Goal: Information Seeking & Learning: Learn about a topic

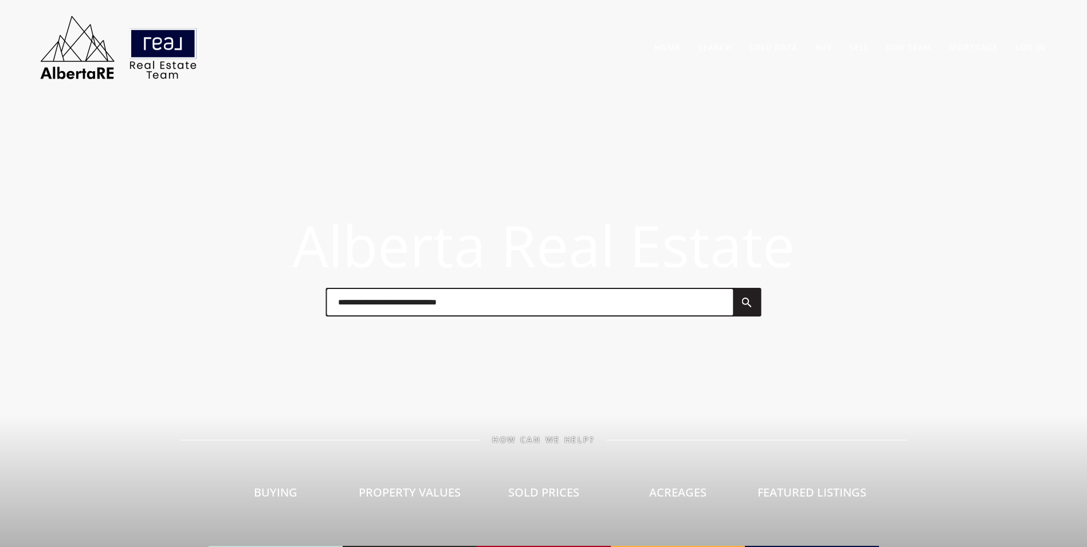
click at [367, 312] on input "text" at bounding box center [530, 302] width 406 height 26
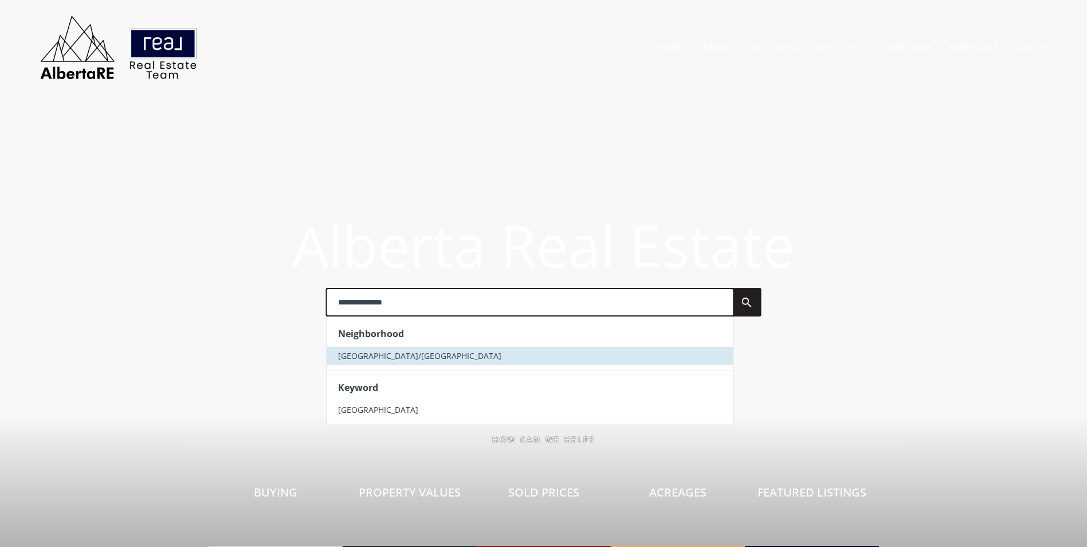
type input "**********"
click at [383, 350] on li "Winston Heights/Mountview" at bounding box center [530, 356] width 406 height 18
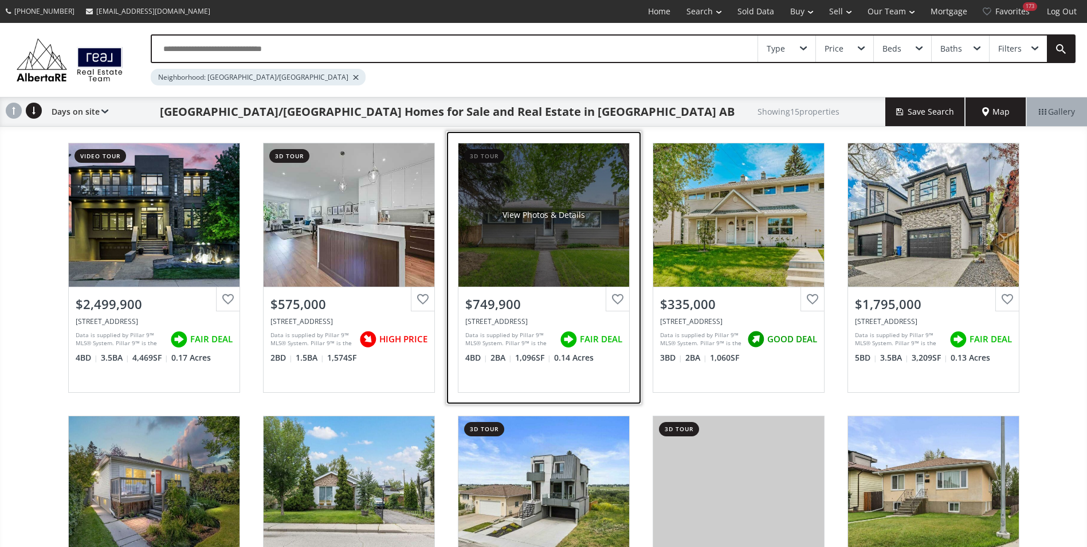
click at [507, 202] on div "View Photos & Details" at bounding box center [544, 214] width 171 height 143
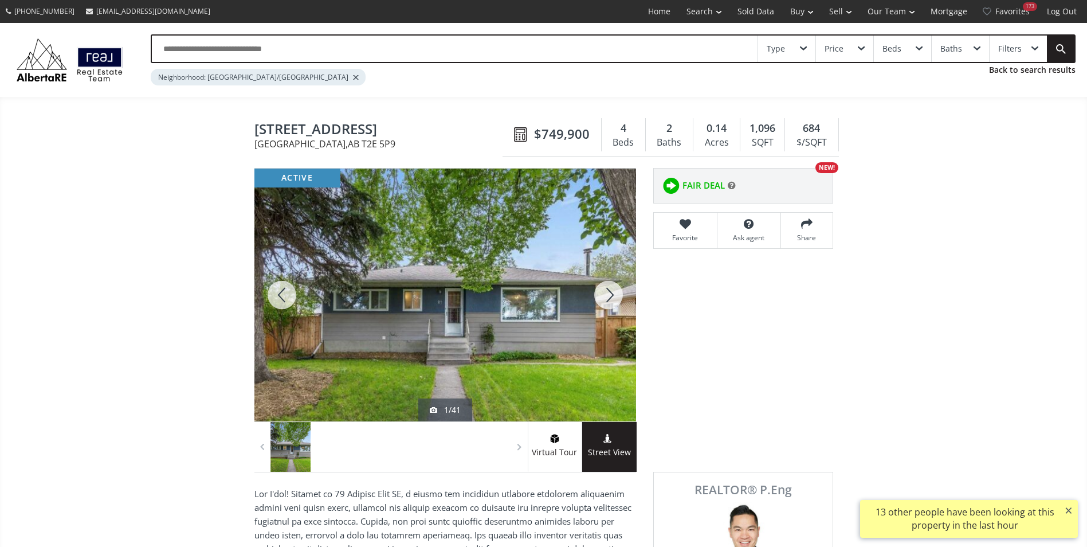
click at [613, 288] on div at bounding box center [608, 295] width 55 height 253
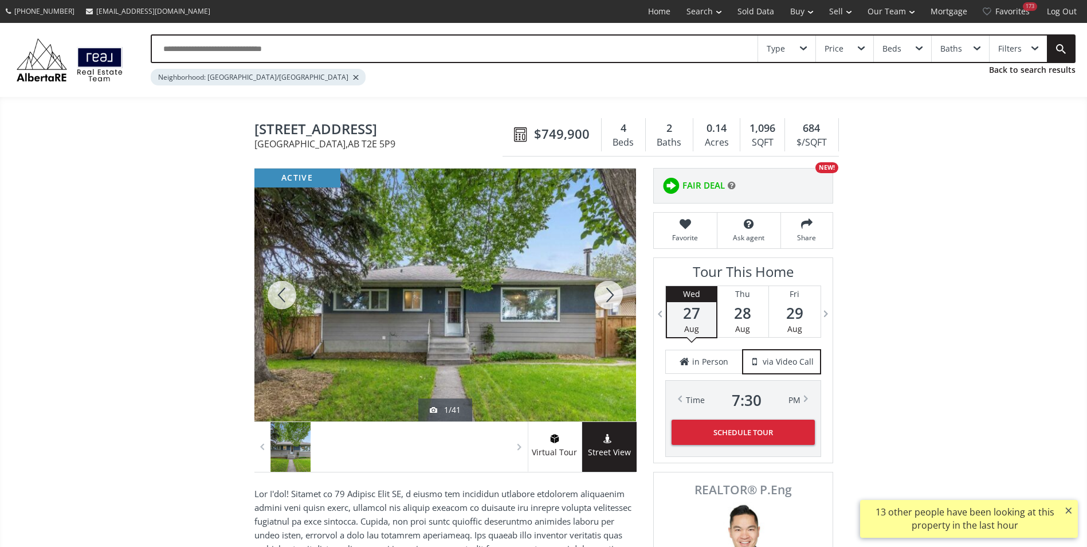
click at [613, 288] on div at bounding box center [608, 295] width 55 height 253
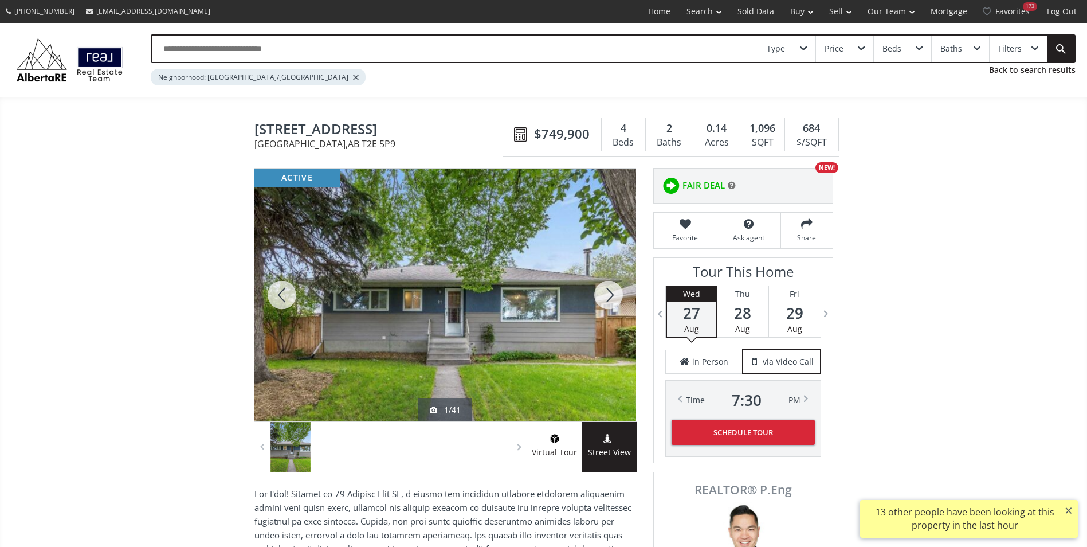
click at [613, 288] on div at bounding box center [608, 295] width 55 height 253
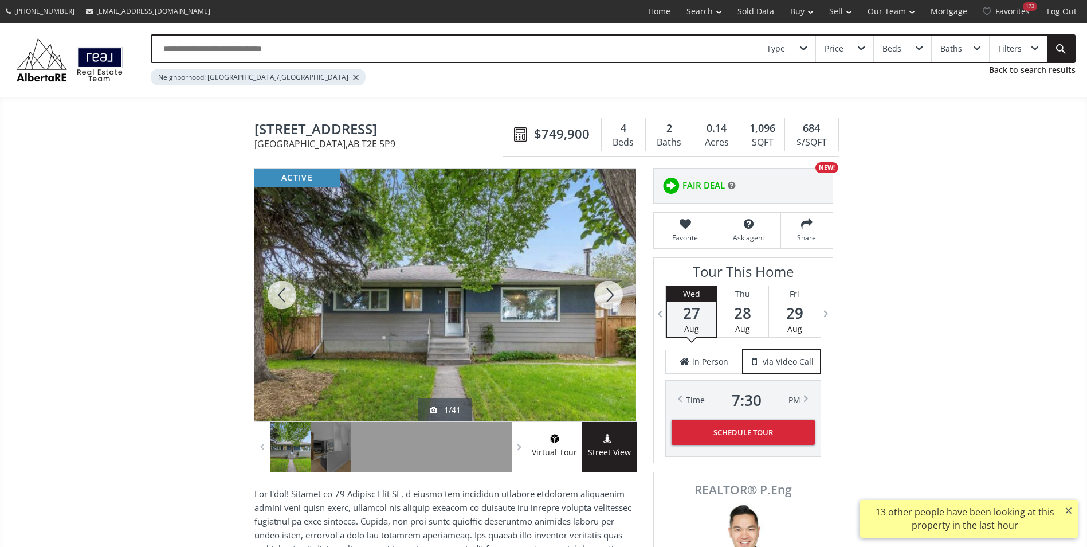
click at [614, 283] on div at bounding box center [608, 295] width 55 height 253
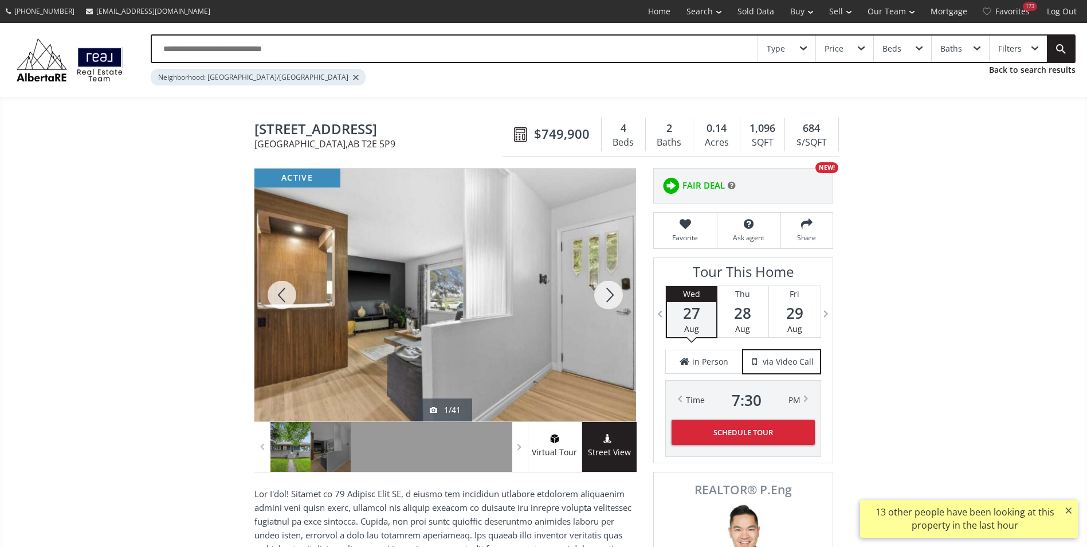
click at [610, 284] on div at bounding box center [608, 295] width 55 height 253
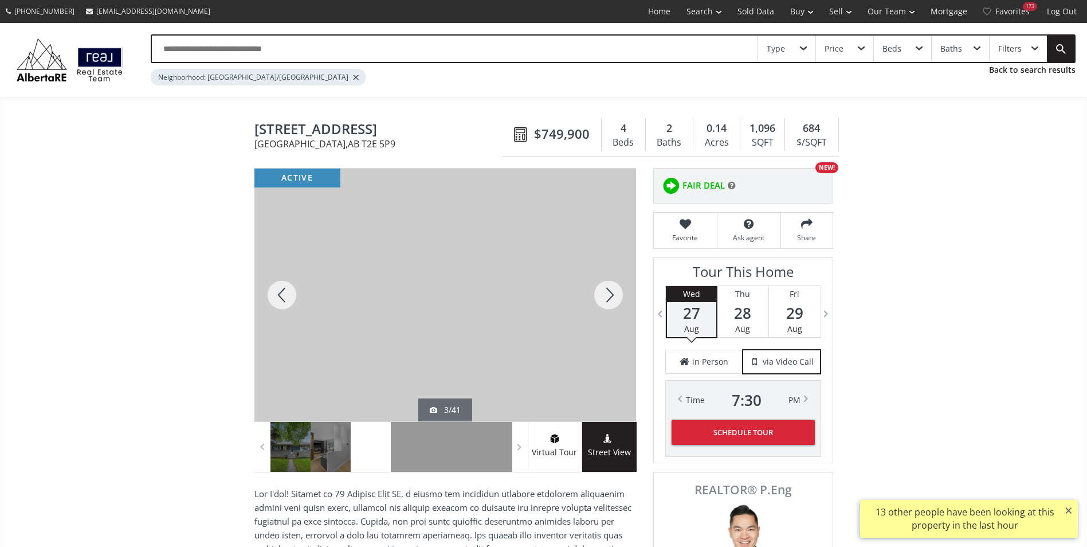
click at [610, 284] on div at bounding box center [608, 295] width 55 height 253
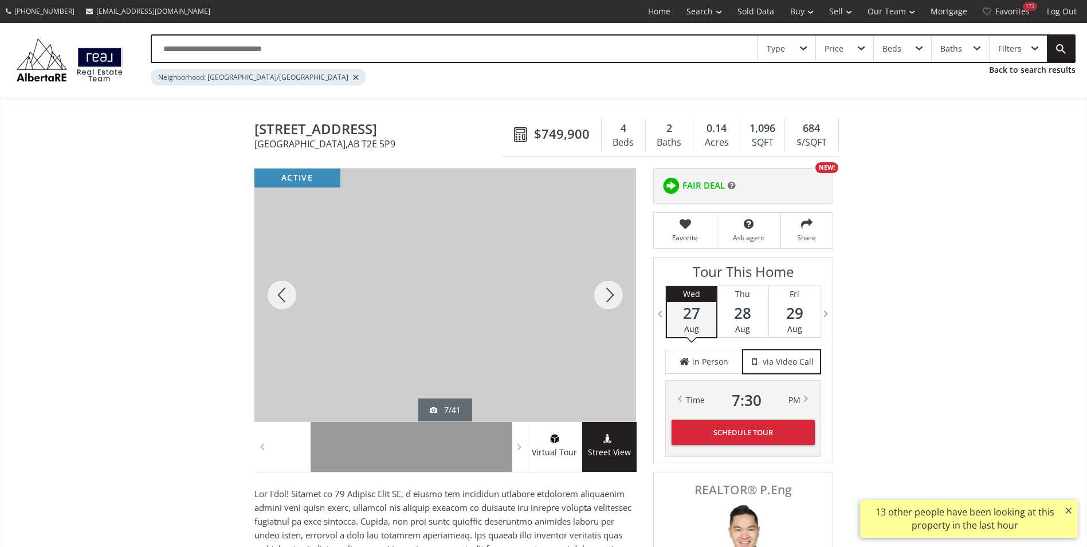
click at [610, 284] on div at bounding box center [608, 295] width 55 height 253
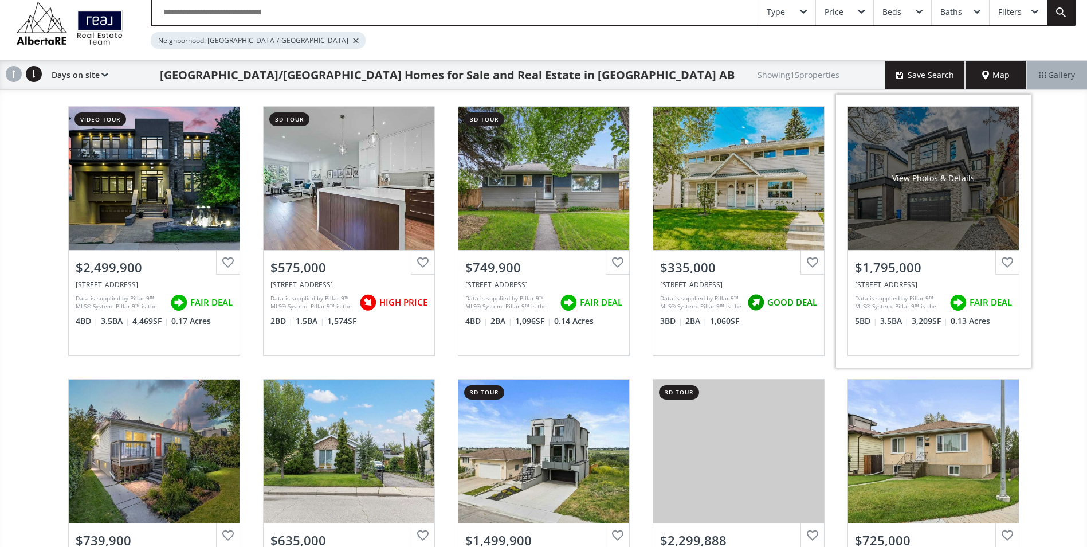
scroll to position [57, 0]
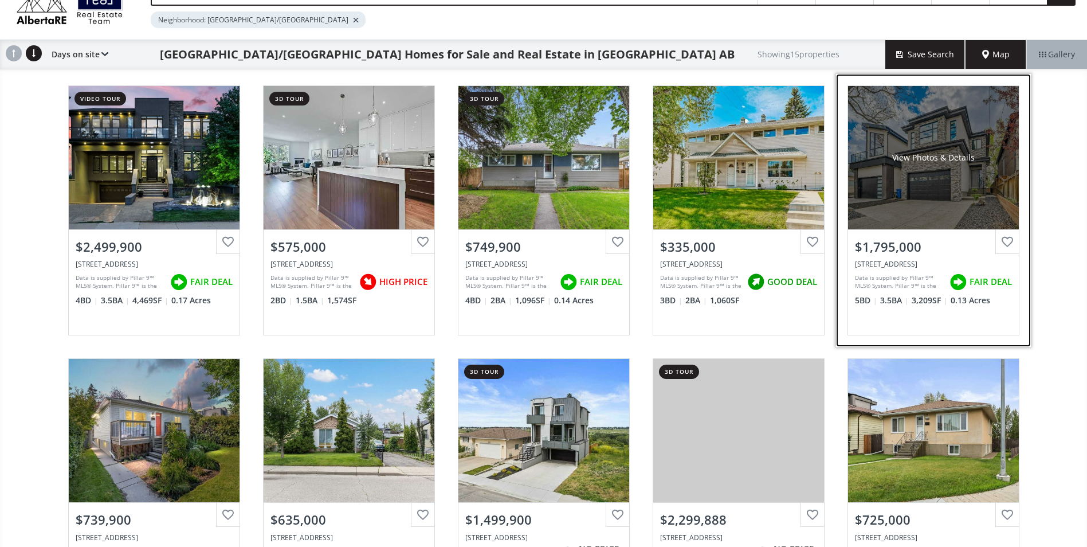
click at [946, 154] on div "View Photos & Details" at bounding box center [933, 157] width 83 height 11
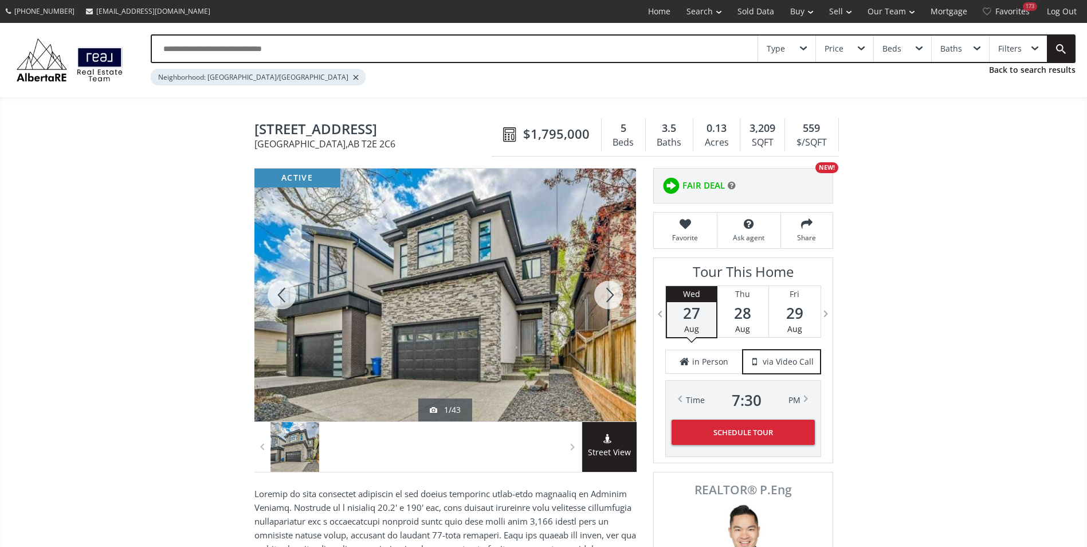
click at [597, 294] on div at bounding box center [608, 295] width 55 height 253
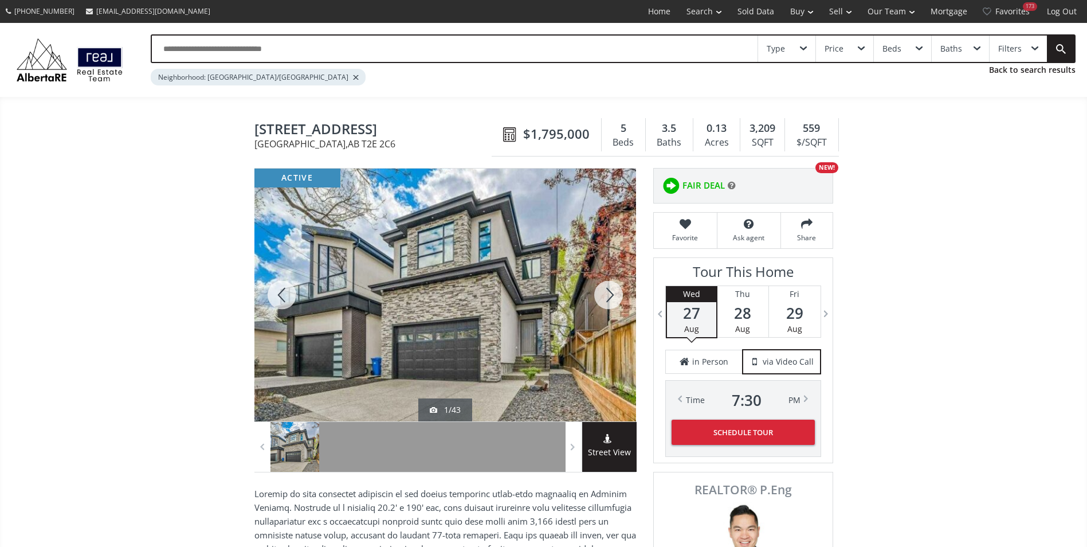
click at [597, 294] on div at bounding box center [608, 295] width 55 height 253
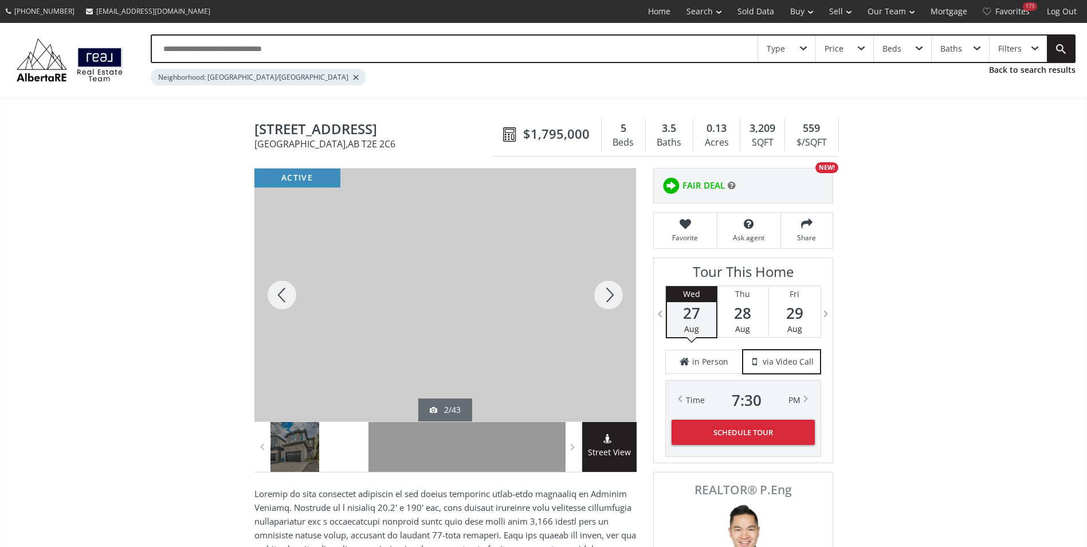
click at [597, 294] on div at bounding box center [608, 295] width 55 height 253
click at [600, 296] on div at bounding box center [608, 295] width 55 height 253
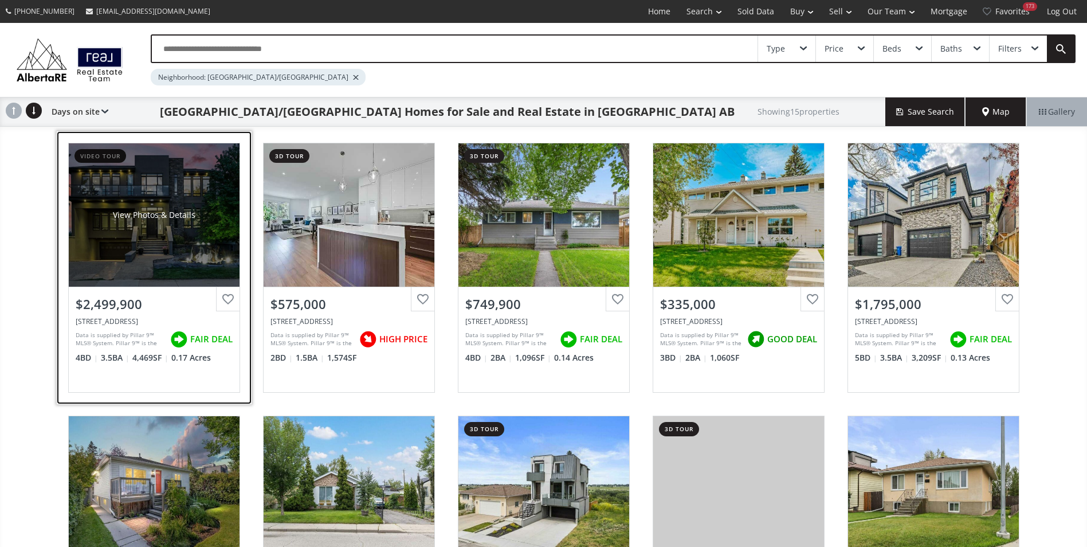
click at [149, 212] on div "View Photos & Details" at bounding box center [154, 214] width 83 height 11
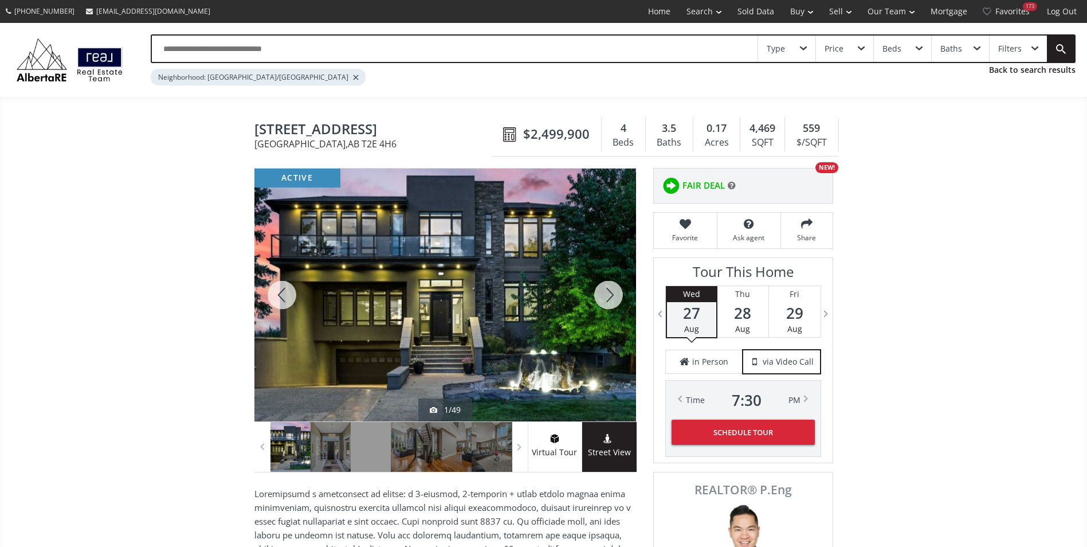
click at [605, 287] on div at bounding box center [608, 295] width 55 height 253
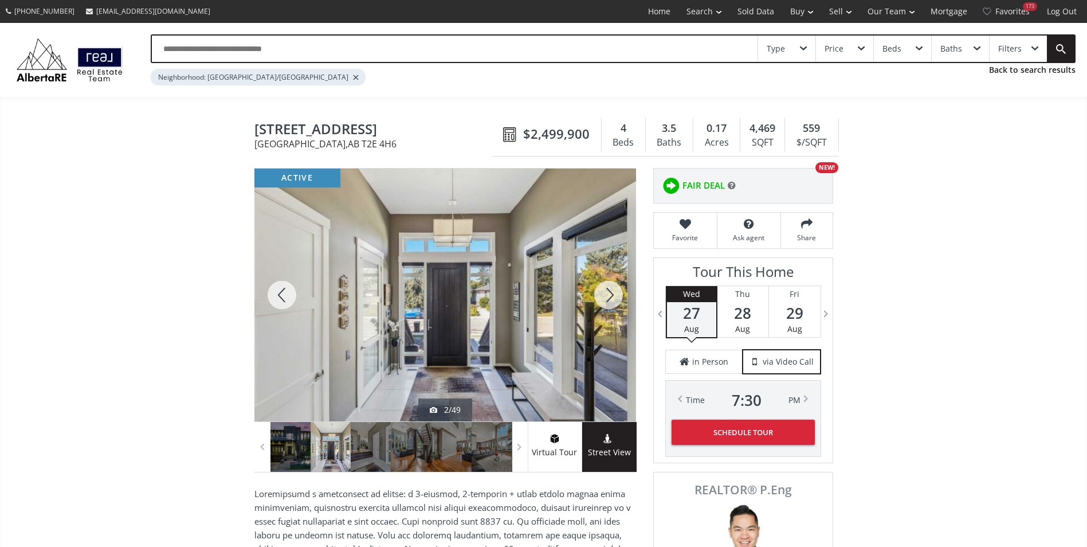
click at [605, 287] on div at bounding box center [608, 295] width 55 height 253
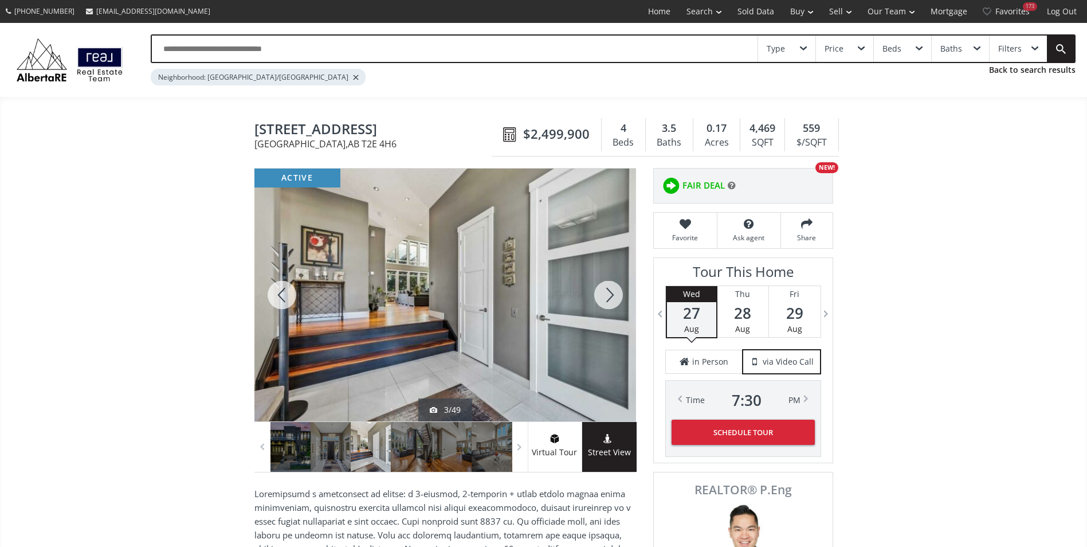
click at [605, 287] on div at bounding box center [608, 295] width 55 height 253
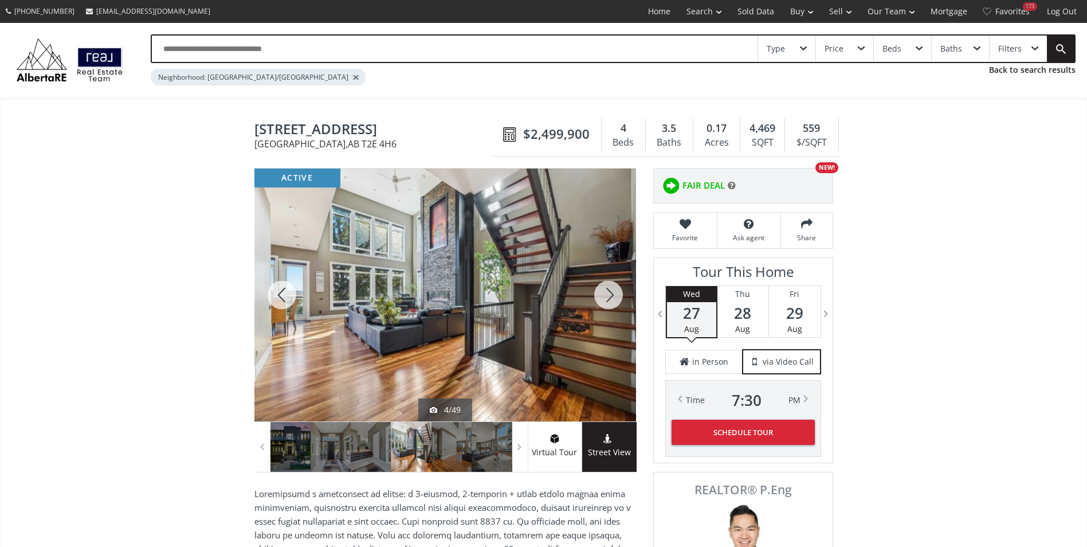
click at [605, 287] on div at bounding box center [608, 295] width 55 height 253
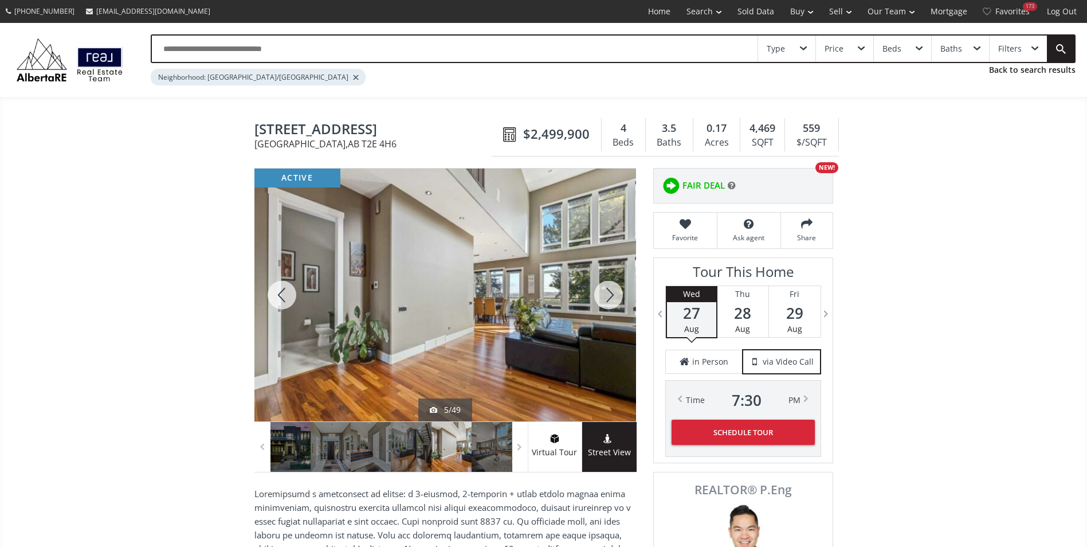
click at [605, 287] on div at bounding box center [608, 295] width 55 height 253
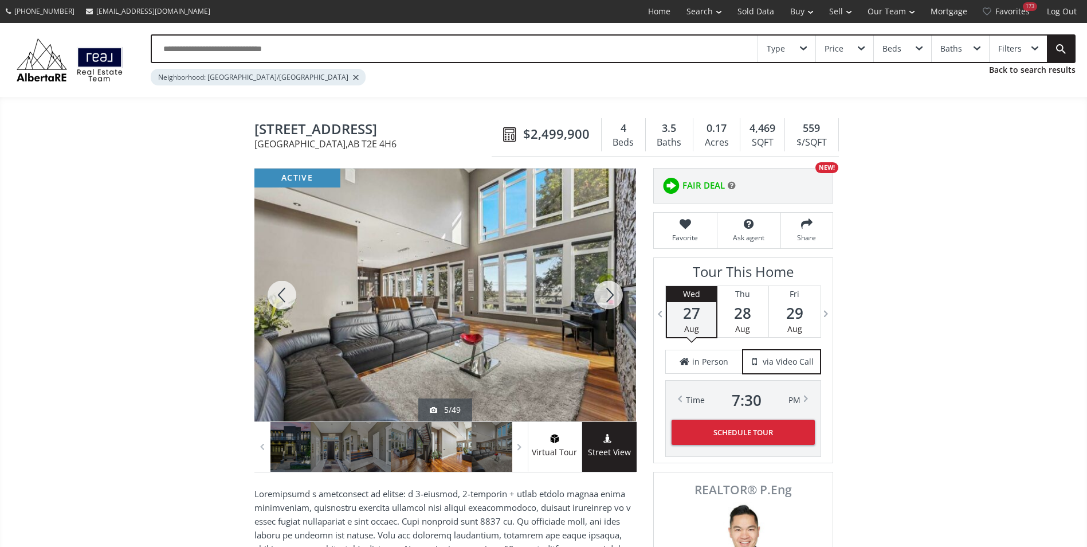
click at [605, 287] on div at bounding box center [608, 295] width 55 height 253
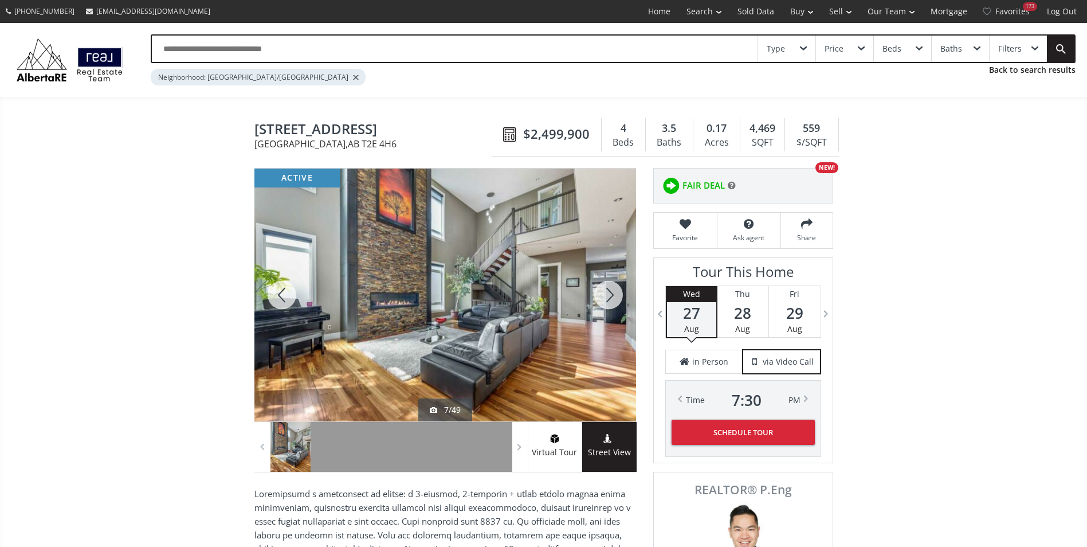
click at [605, 287] on div at bounding box center [608, 295] width 55 height 253
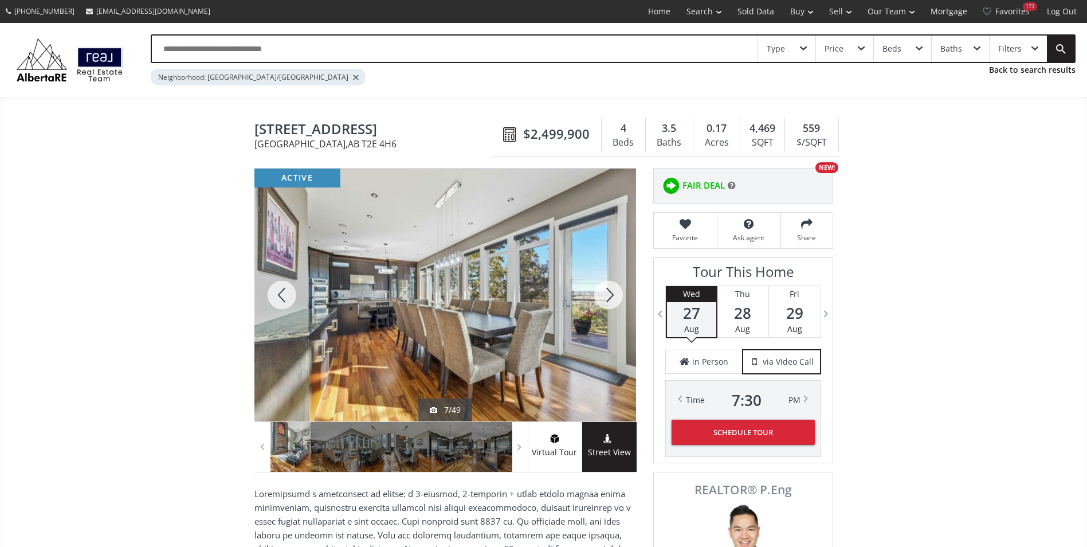
click at [605, 287] on div at bounding box center [608, 295] width 55 height 253
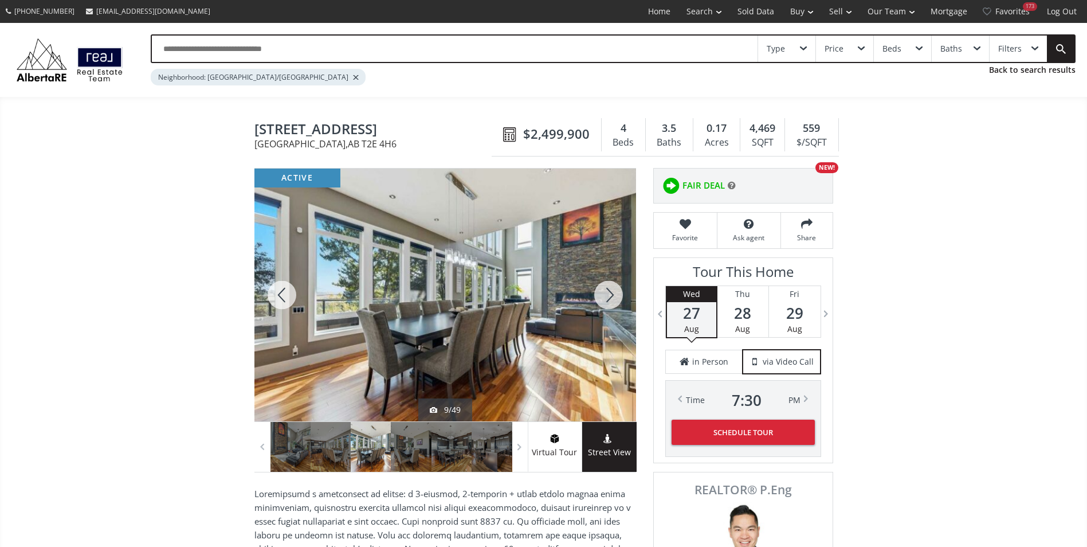
click at [605, 287] on div at bounding box center [608, 295] width 55 height 253
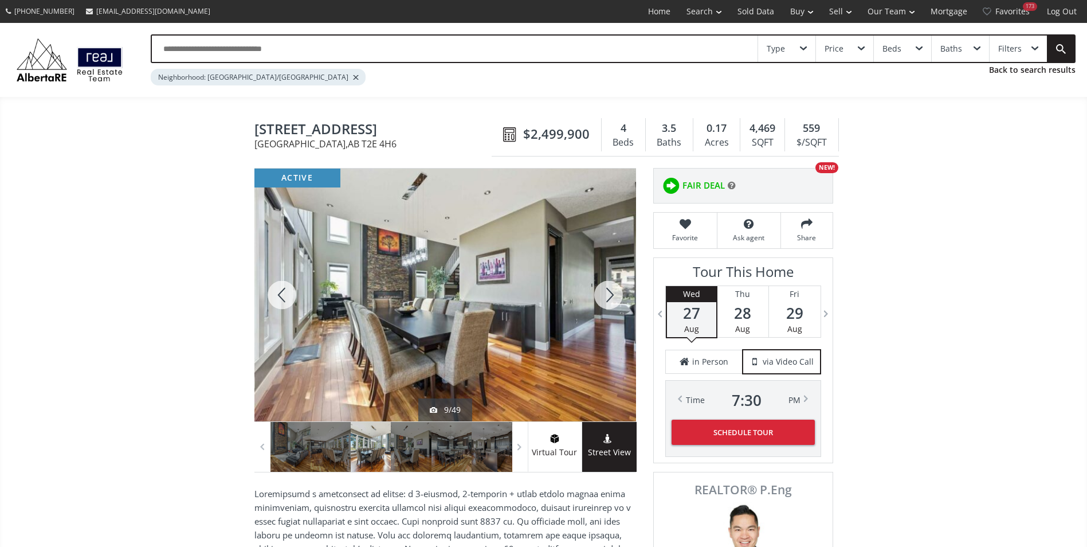
click at [605, 287] on div at bounding box center [608, 295] width 55 height 253
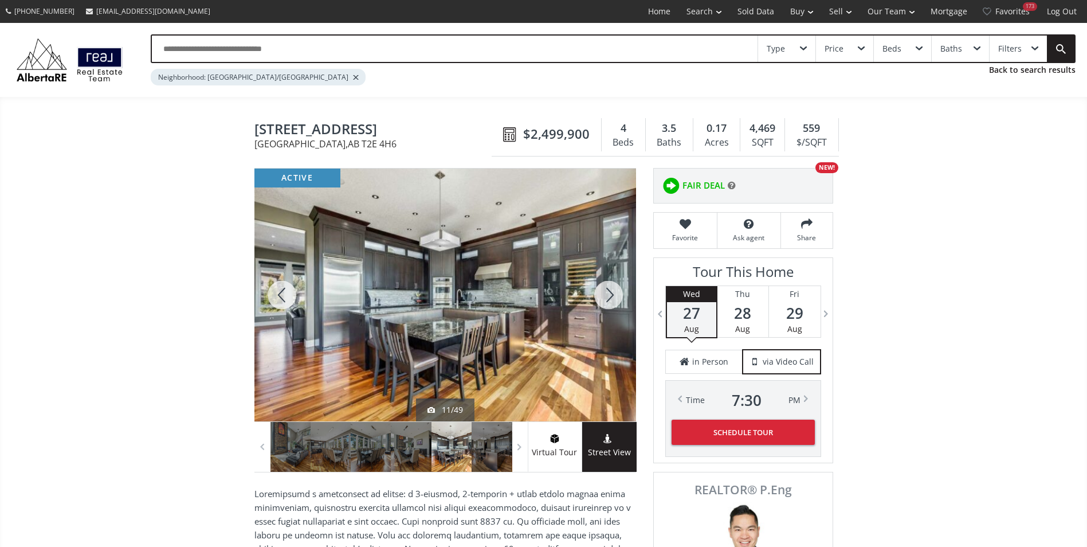
click at [605, 287] on div at bounding box center [608, 295] width 55 height 253
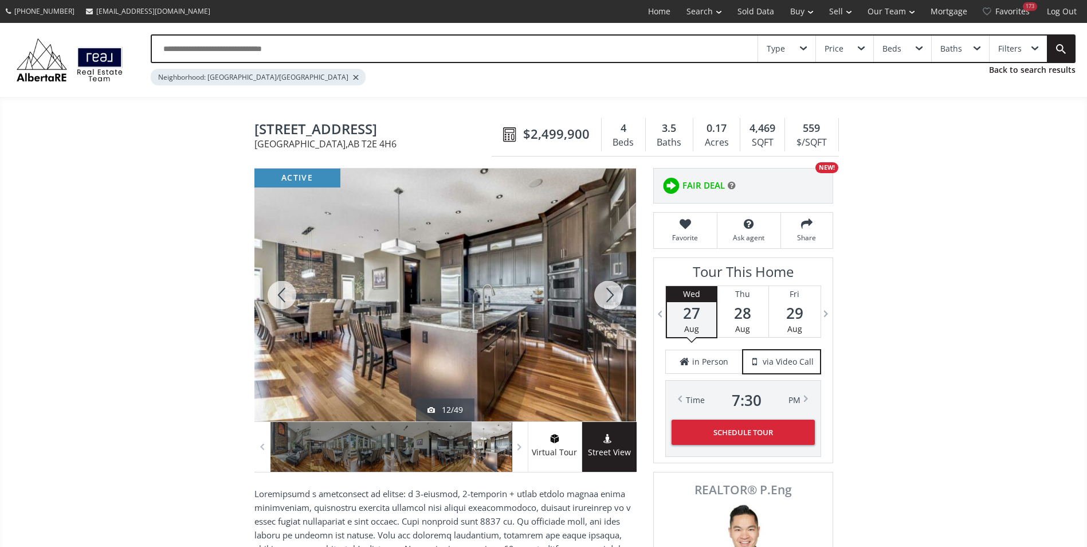
click at [605, 287] on div at bounding box center [608, 295] width 55 height 253
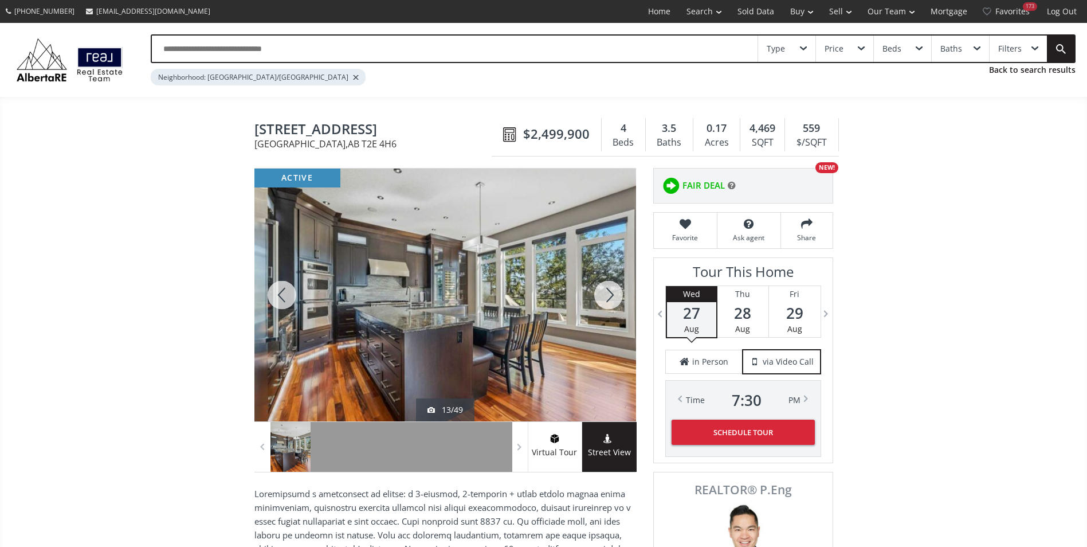
click at [605, 287] on div at bounding box center [608, 295] width 55 height 253
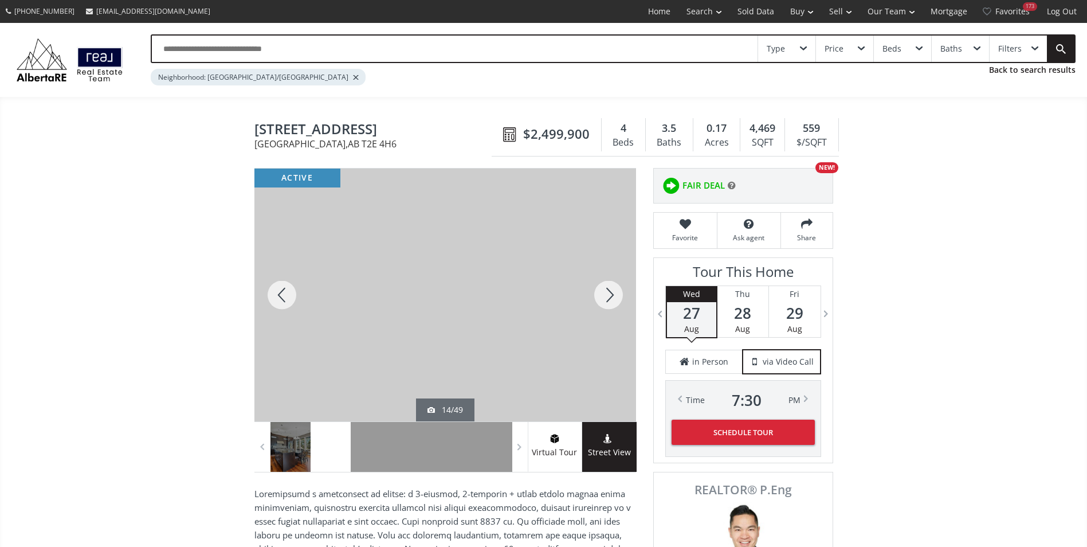
click at [605, 287] on div at bounding box center [608, 295] width 55 height 253
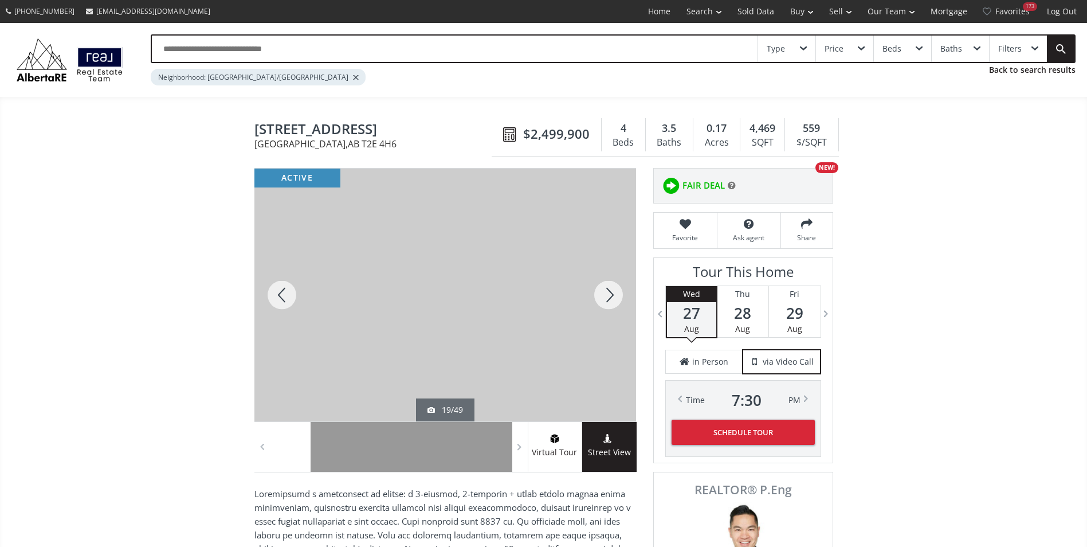
click at [605, 287] on div at bounding box center [608, 295] width 55 height 253
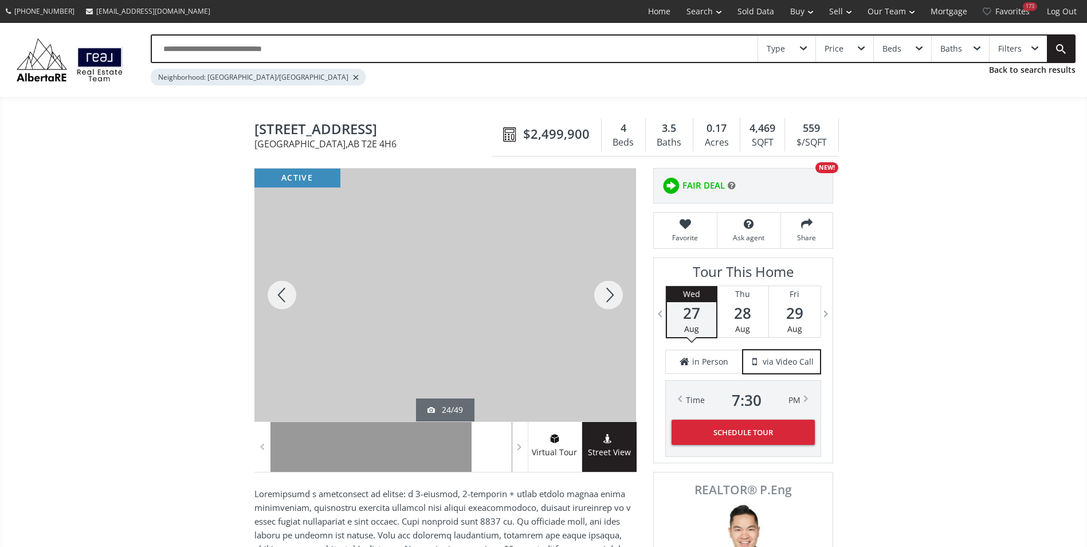
click at [605, 287] on div at bounding box center [608, 295] width 55 height 253
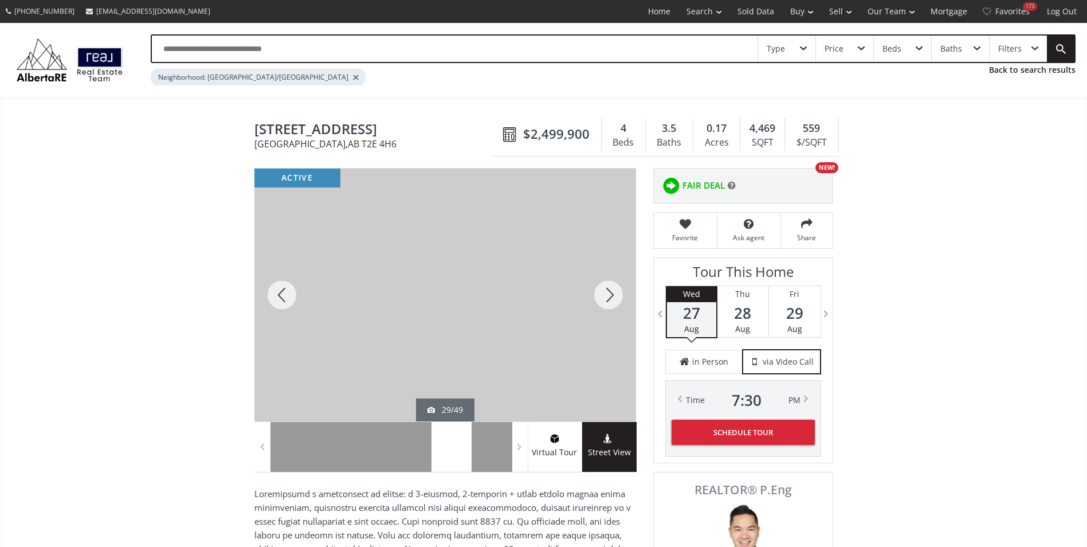
click at [605, 287] on div at bounding box center [608, 295] width 55 height 253
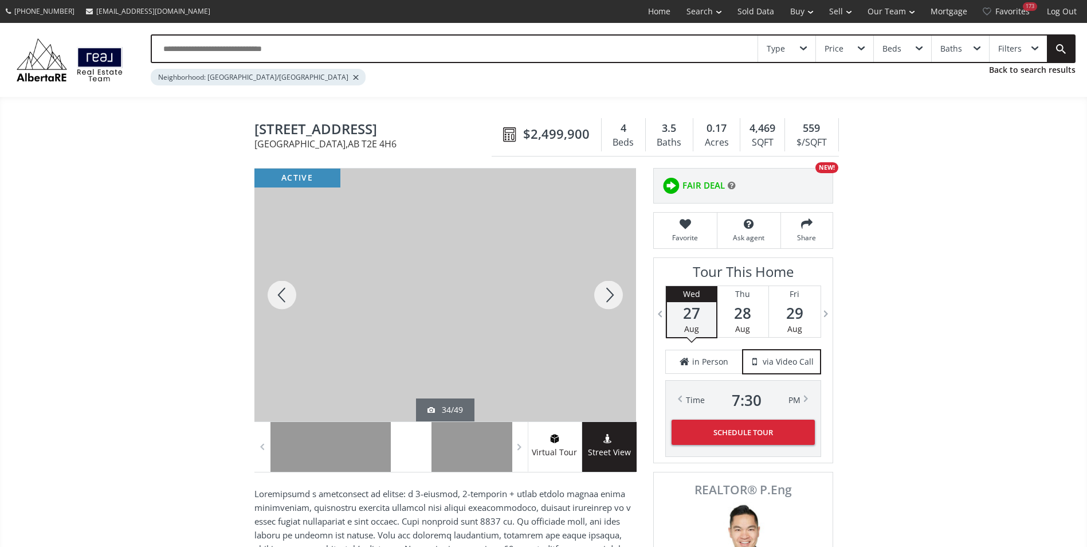
click at [605, 287] on div at bounding box center [608, 295] width 55 height 253
click at [602, 289] on div at bounding box center [608, 295] width 55 height 253
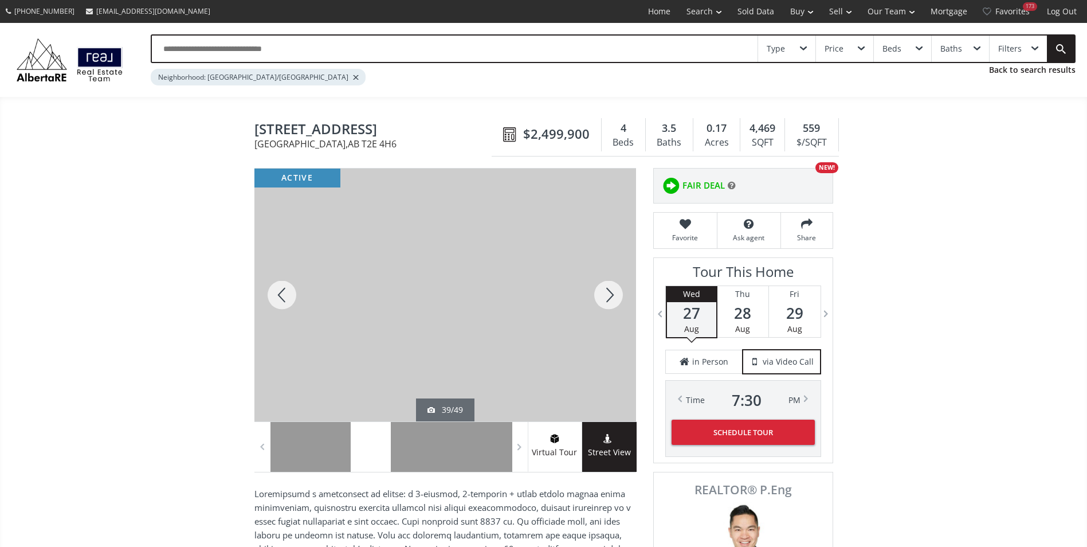
click at [602, 289] on div at bounding box center [608, 295] width 55 height 253
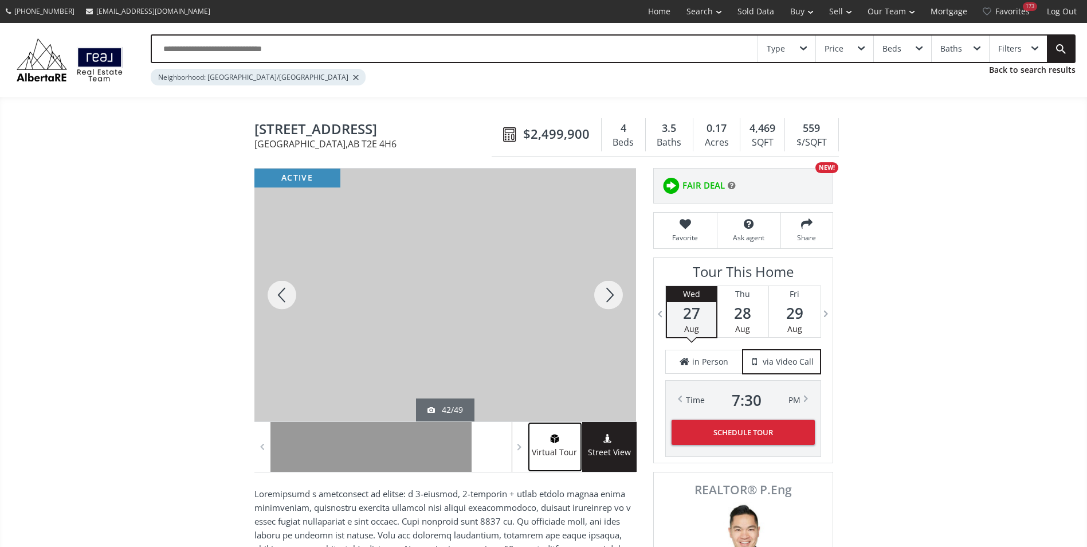
click at [554, 446] on span "Virtual Tour" at bounding box center [555, 452] width 54 height 13
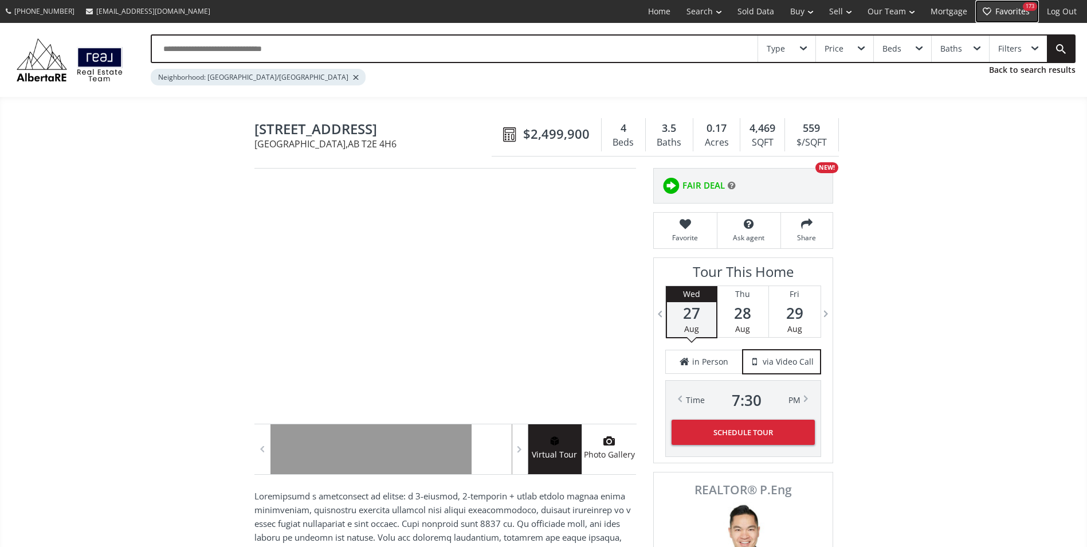
click at [1013, 6] on link "Favorites 173" at bounding box center [1008, 11] width 64 height 23
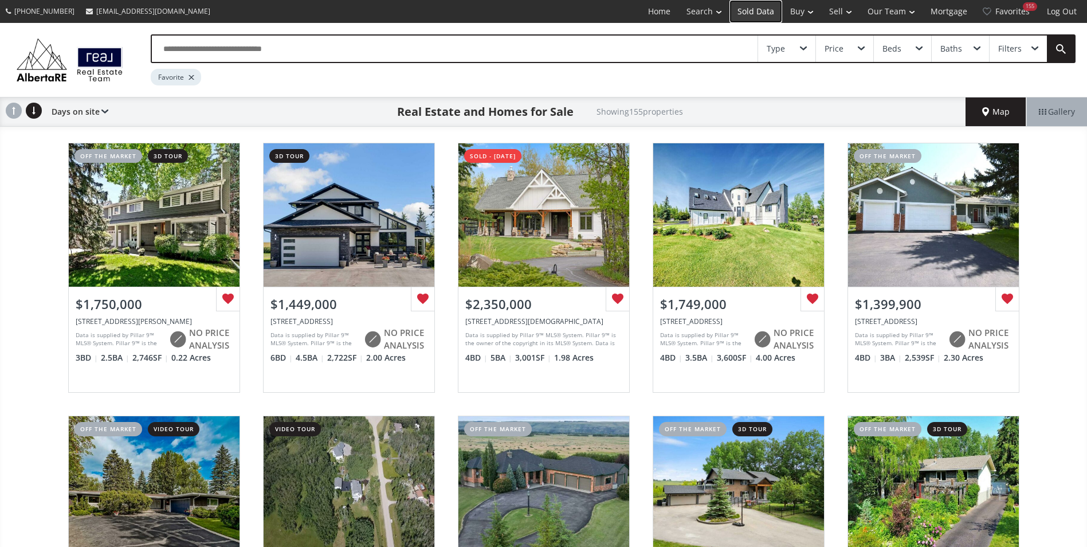
click at [750, 14] on link "Sold Data" at bounding box center [756, 11] width 53 height 23
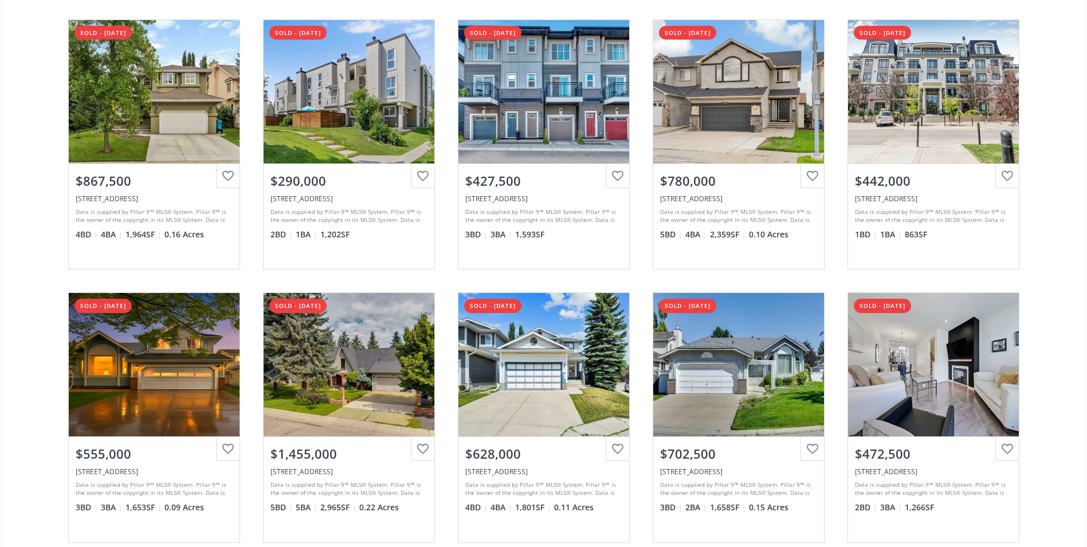
scroll to position [1089, 0]
